Goal: Information Seeking & Learning: Learn about a topic

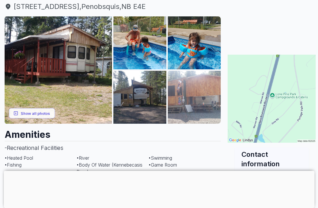
scroll to position [73, 0]
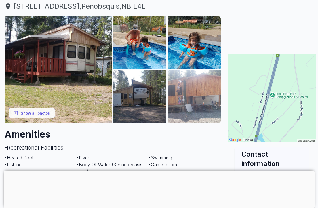
click at [25, 116] on button "Show all photos" at bounding box center [32, 113] width 46 height 11
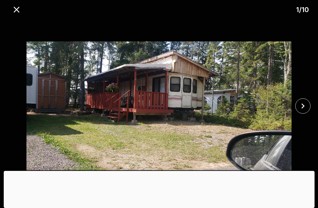
click at [305, 111] on icon "close" at bounding box center [303, 106] width 10 height 10
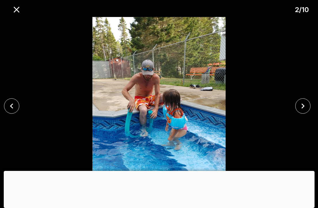
click at [307, 111] on icon "close" at bounding box center [303, 106] width 10 height 10
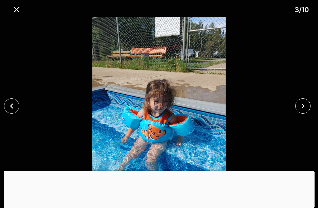
click at [305, 111] on icon "close" at bounding box center [303, 106] width 10 height 10
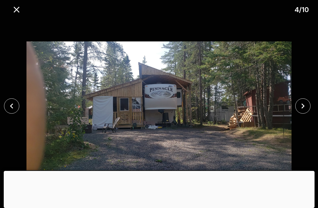
click at [305, 111] on icon "close" at bounding box center [303, 106] width 10 height 10
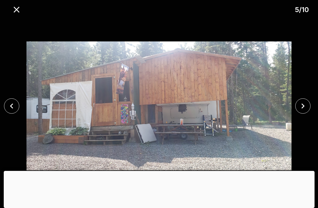
click at [306, 111] on icon "close" at bounding box center [303, 106] width 10 height 10
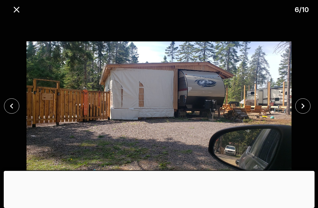
click at [305, 111] on icon "close" at bounding box center [303, 106] width 10 height 10
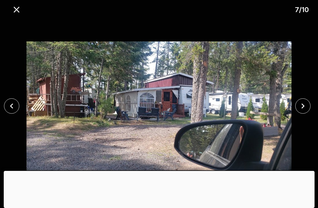
click at [305, 111] on icon "close" at bounding box center [303, 106] width 10 height 10
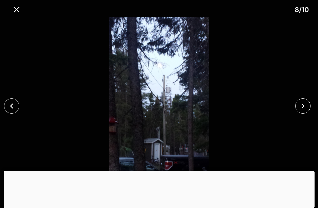
click at [307, 111] on icon "close" at bounding box center [303, 106] width 10 height 10
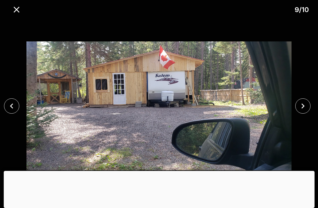
click at [307, 111] on icon "close" at bounding box center [303, 106] width 10 height 10
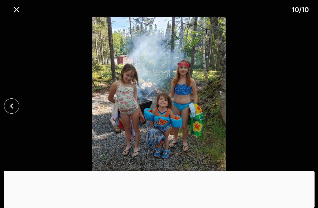
click at [19, 6] on icon "close" at bounding box center [17, 10] width 10 height 10
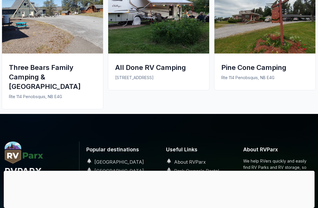
scroll to position [718, 0]
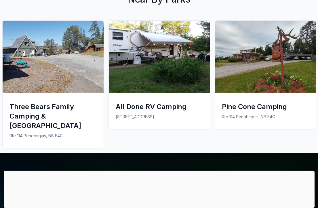
click at [273, 83] on img at bounding box center [265, 57] width 101 height 72
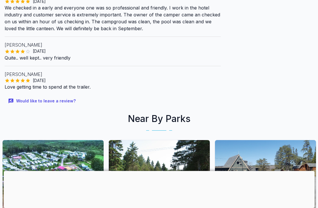
scroll to position [619, 0]
